Goal: Transaction & Acquisition: Download file/media

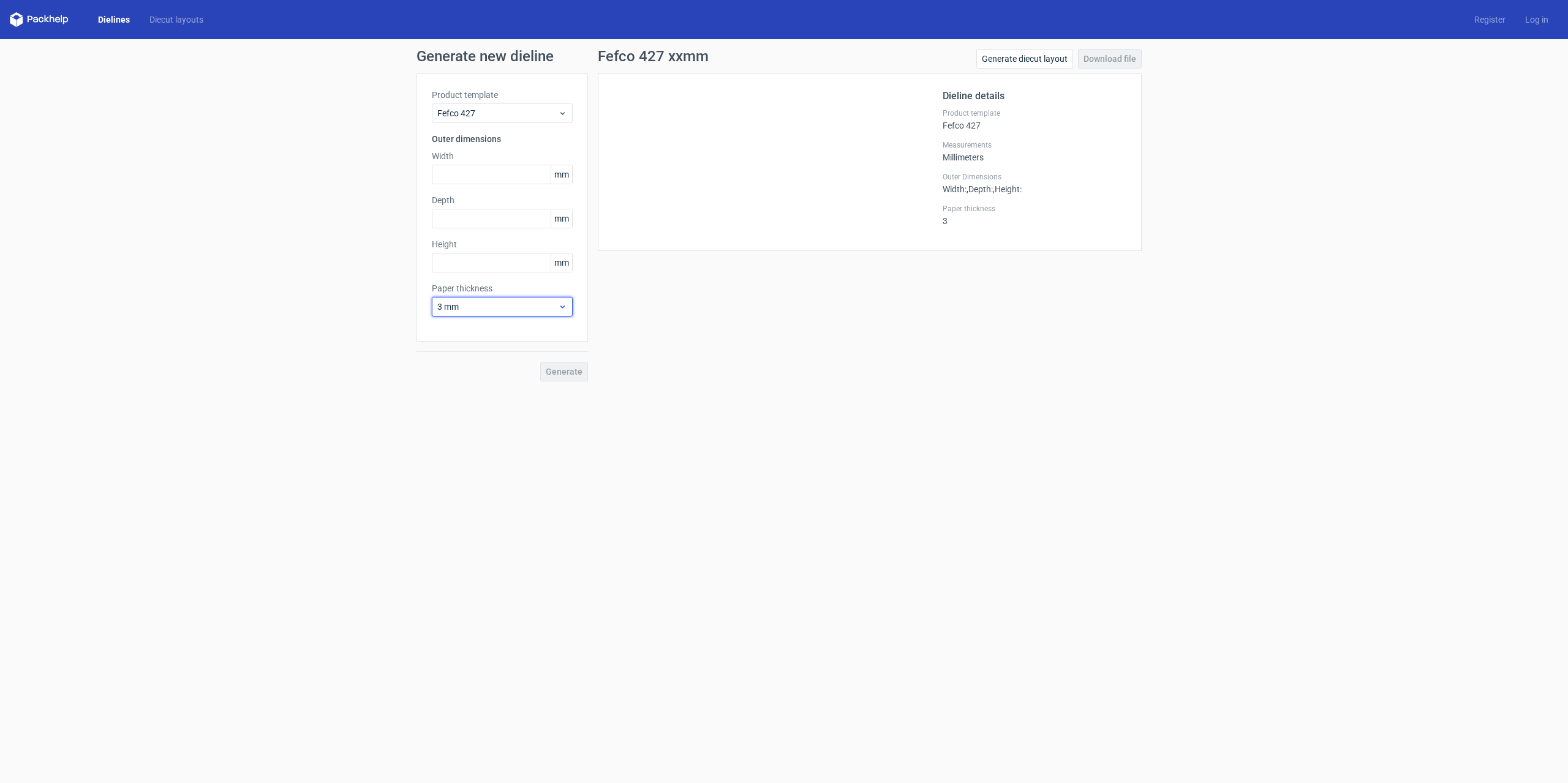
click at [557, 310] on span "3 mm" at bounding box center [497, 306] width 120 height 12
click at [458, 350] on div "0.5 mm" at bounding box center [503, 353] width 131 height 20
click at [460, 175] on input "text" at bounding box center [502, 175] width 141 height 20
type input "350"
click at [471, 213] on input "text" at bounding box center [502, 219] width 141 height 20
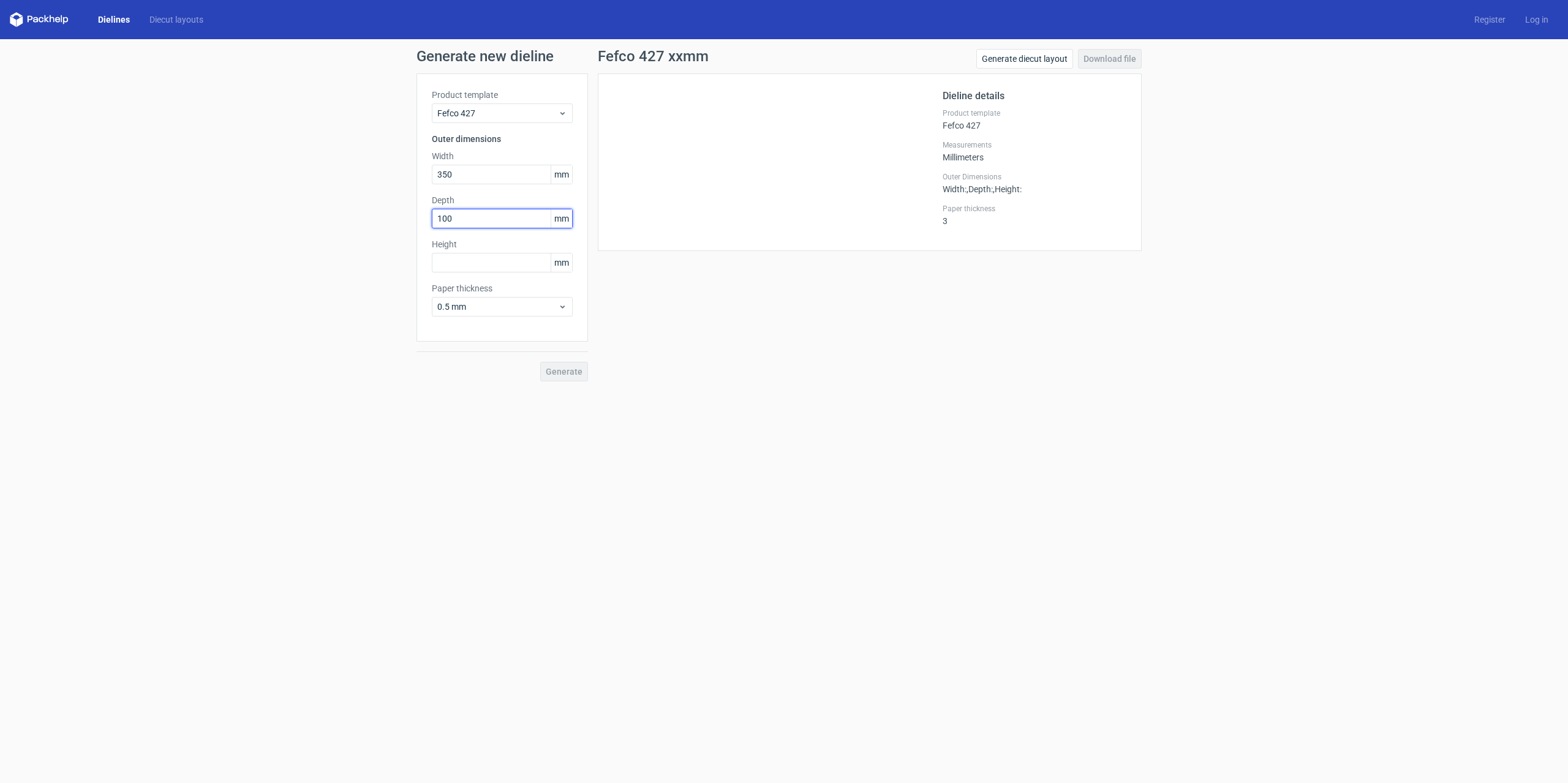
type input "100"
type input "55"
click at [570, 374] on span "Generate" at bounding box center [564, 371] width 37 height 8
click at [564, 304] on icon at bounding box center [563, 306] width 9 height 10
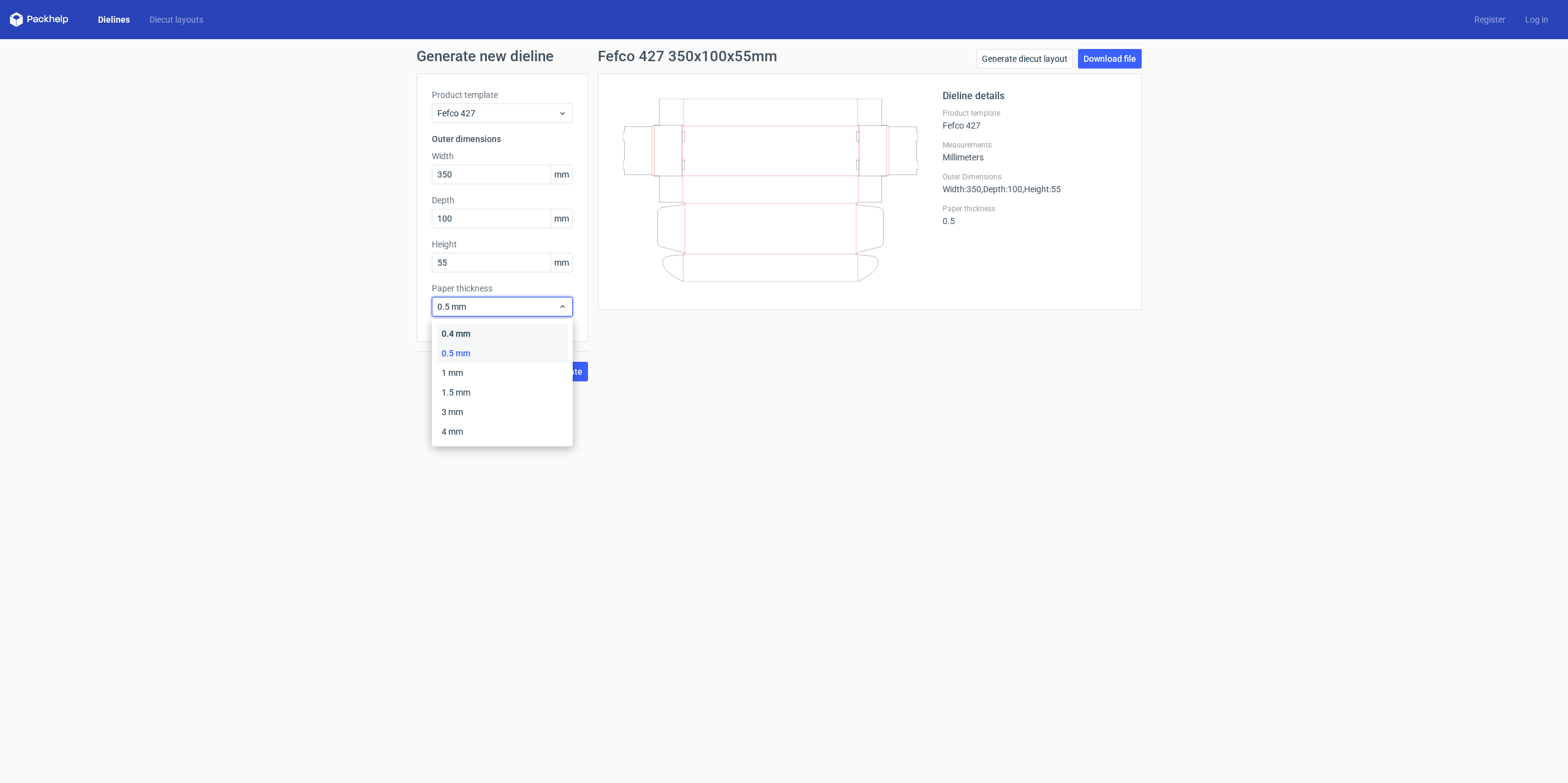
click at [539, 326] on div "0.4 mm" at bounding box center [503, 334] width 131 height 20
click at [567, 306] on div "0.4 mm" at bounding box center [502, 306] width 141 height 20
click at [490, 348] on div "0.5 mm" at bounding box center [503, 353] width 131 height 20
click at [1108, 61] on link "Download file" at bounding box center [1110, 59] width 64 height 20
click at [219, 303] on div "Generate new dieline Product template Fefco 427 Outer dimensions Width 350 mm D…" at bounding box center [784, 215] width 1568 height 352
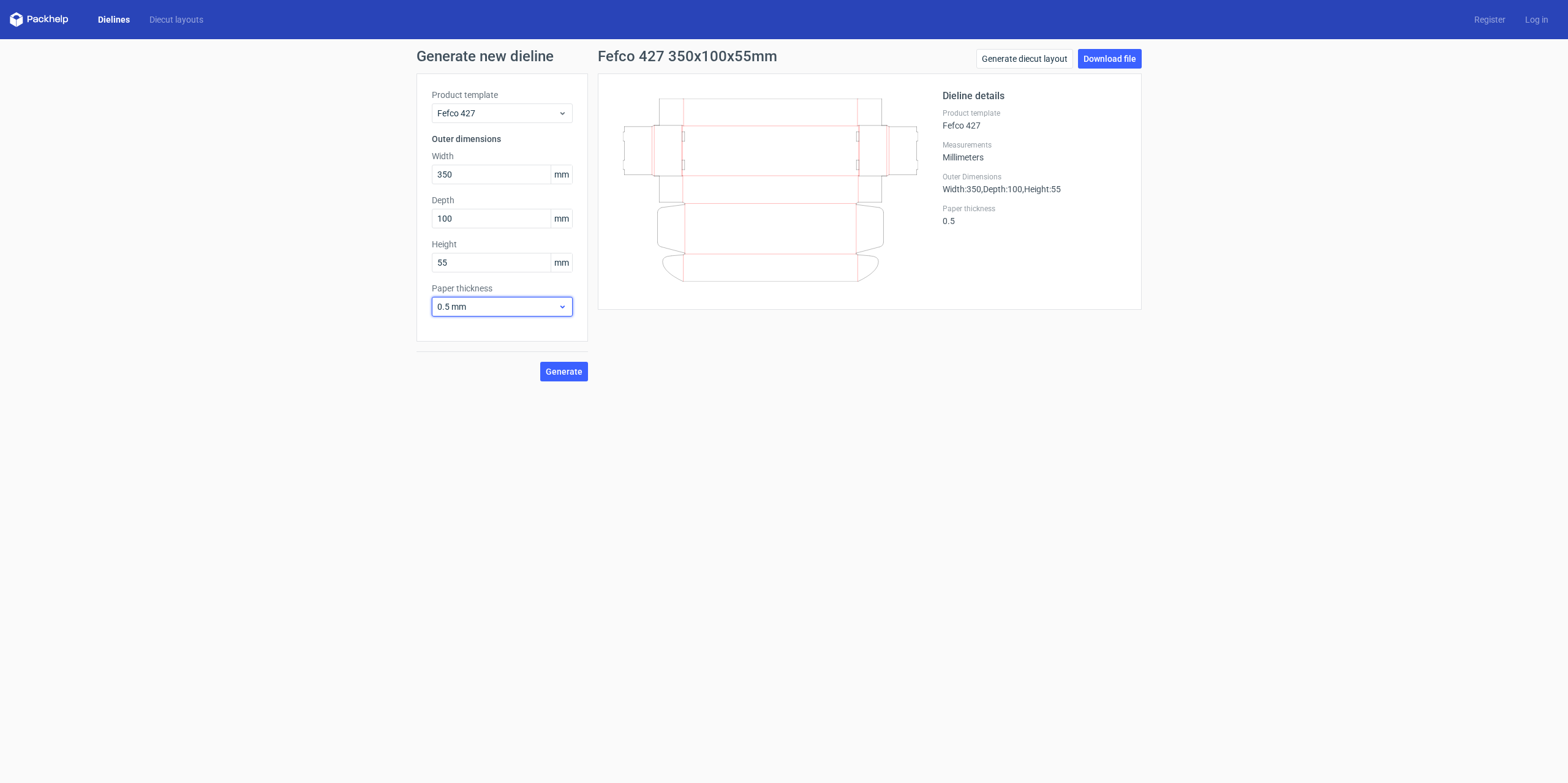
click at [560, 304] on icon at bounding box center [563, 306] width 9 height 10
click at [484, 340] on div "0.4 mm" at bounding box center [503, 334] width 131 height 20
click at [562, 374] on span "Generate" at bounding box center [564, 371] width 37 height 8
click at [1124, 57] on link "Download file" at bounding box center [1110, 59] width 64 height 20
